Goal: Task Accomplishment & Management: Manage account settings

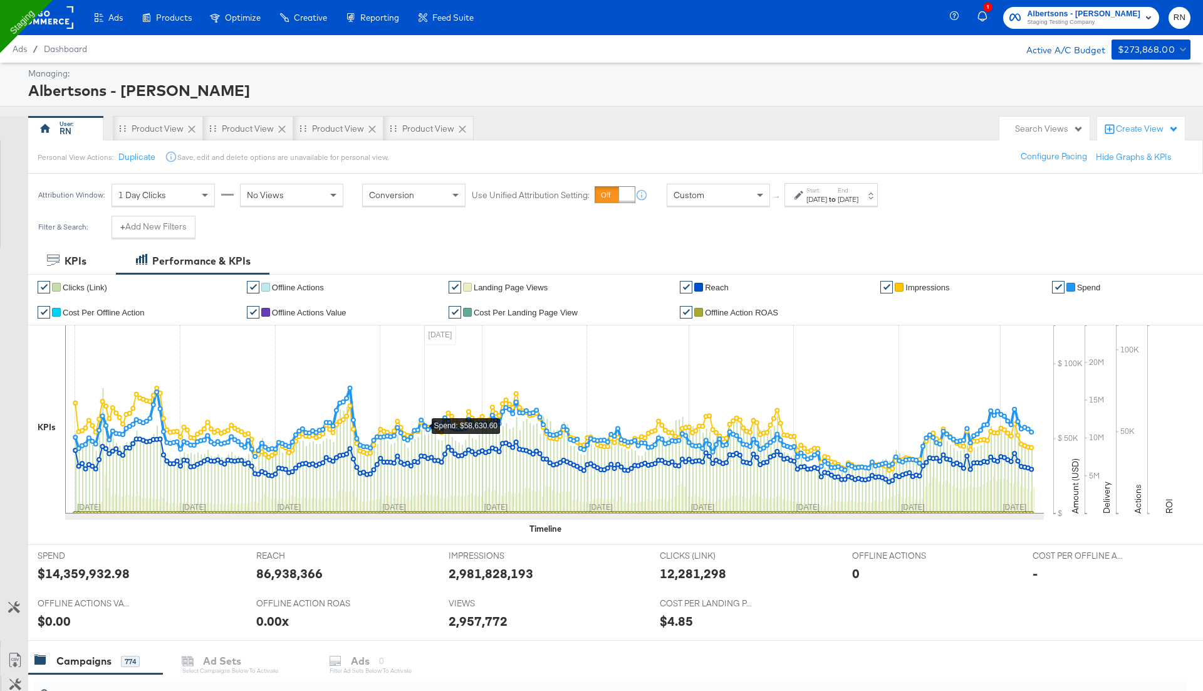
click at [56, 18] on rect at bounding box center [45, 17] width 58 height 23
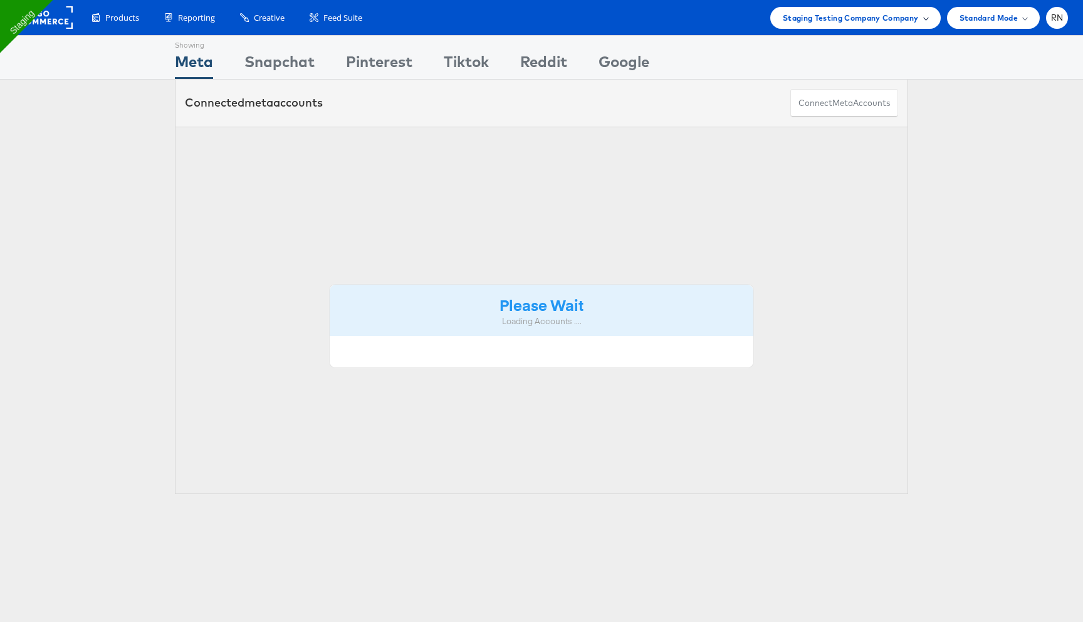
click at [864, 14] on span "Staging Testing Company Company" at bounding box center [851, 17] width 136 height 13
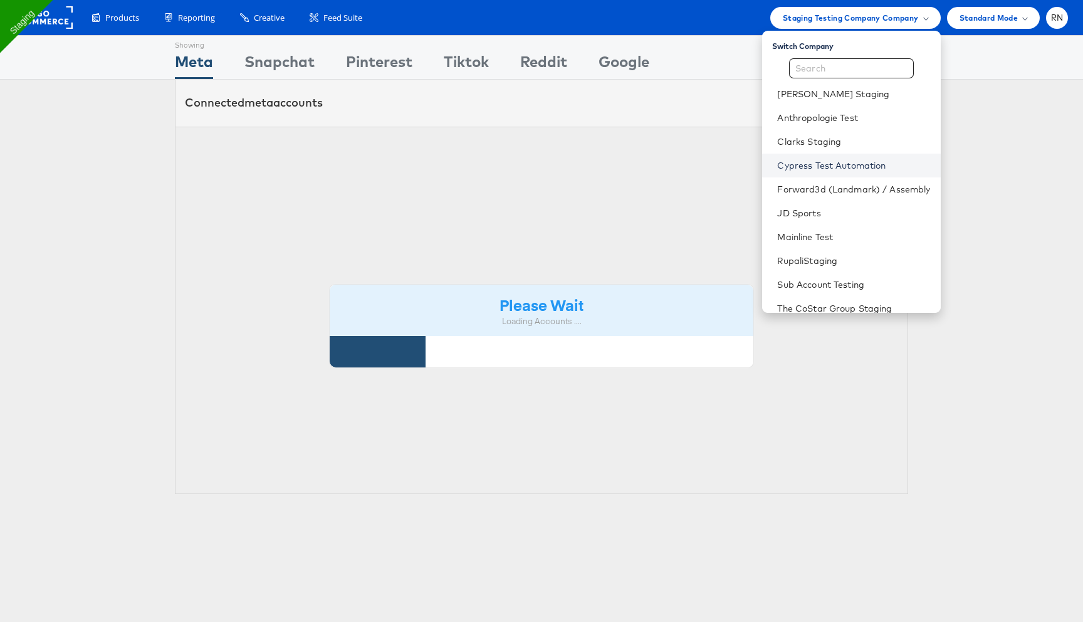
click at [802, 165] on link "Cypress Test Automation" at bounding box center [853, 165] width 153 height 13
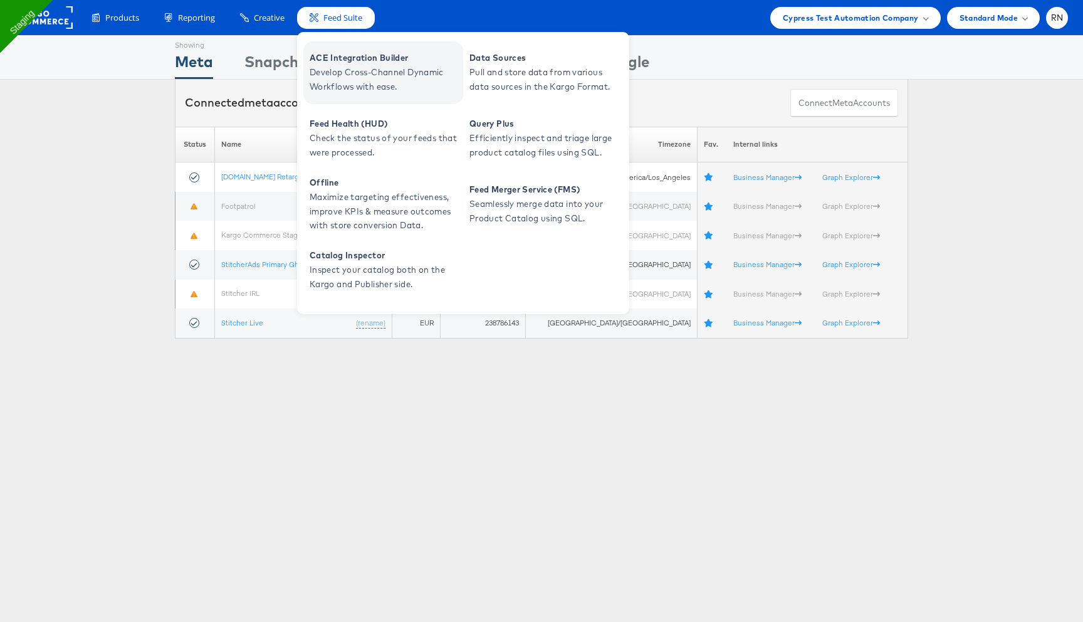
click at [340, 79] on span "Develop Cross-Channel Dynamic Workflows with ease." at bounding box center [385, 79] width 150 height 29
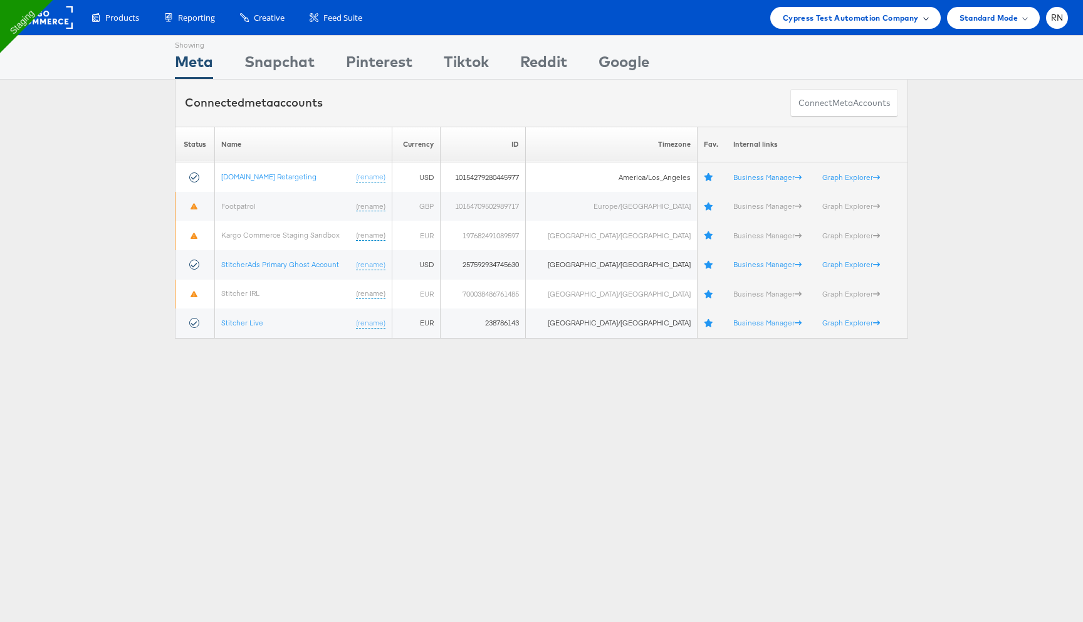
click at [824, 18] on span "Cypress Test Automation Company" at bounding box center [851, 17] width 136 height 13
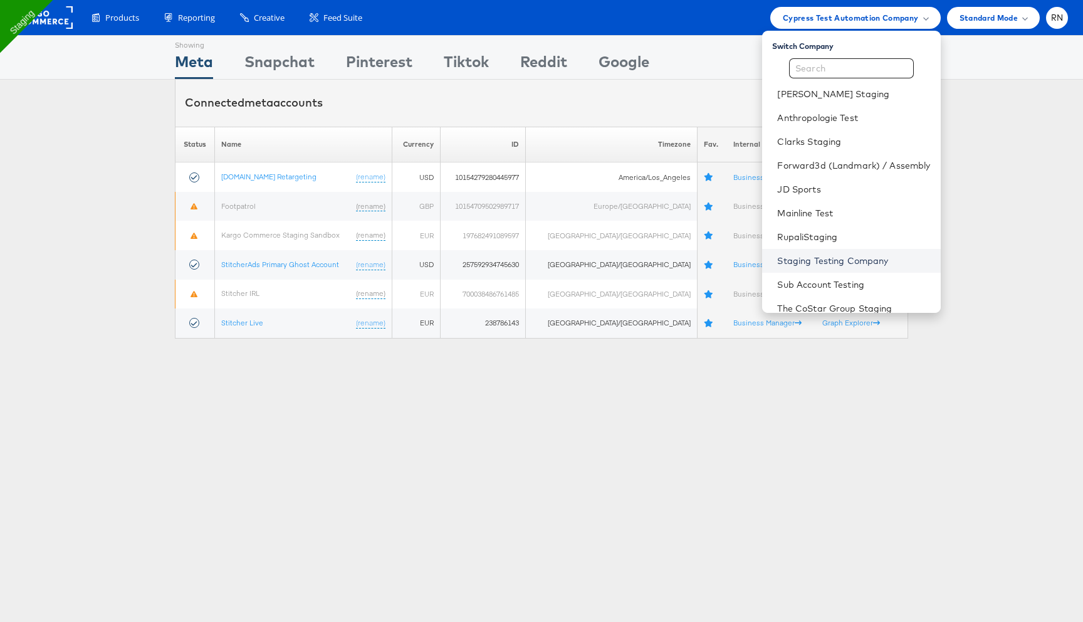
click at [810, 256] on link "Staging Testing Company" at bounding box center [853, 260] width 153 height 13
